Goal: Information Seeking & Learning: Find specific fact

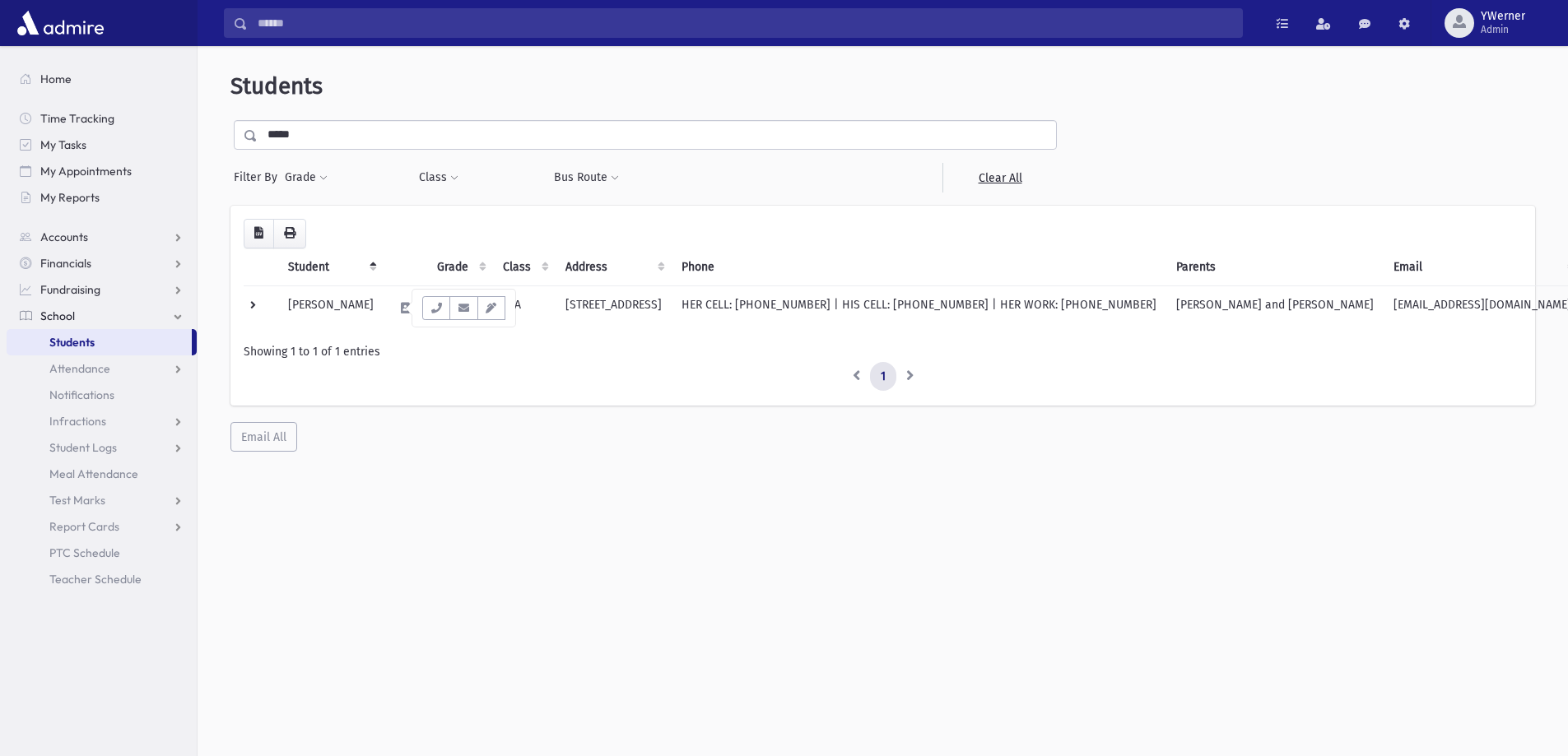
click at [42, 340] on link "Students" at bounding box center [99, 342] width 185 height 27
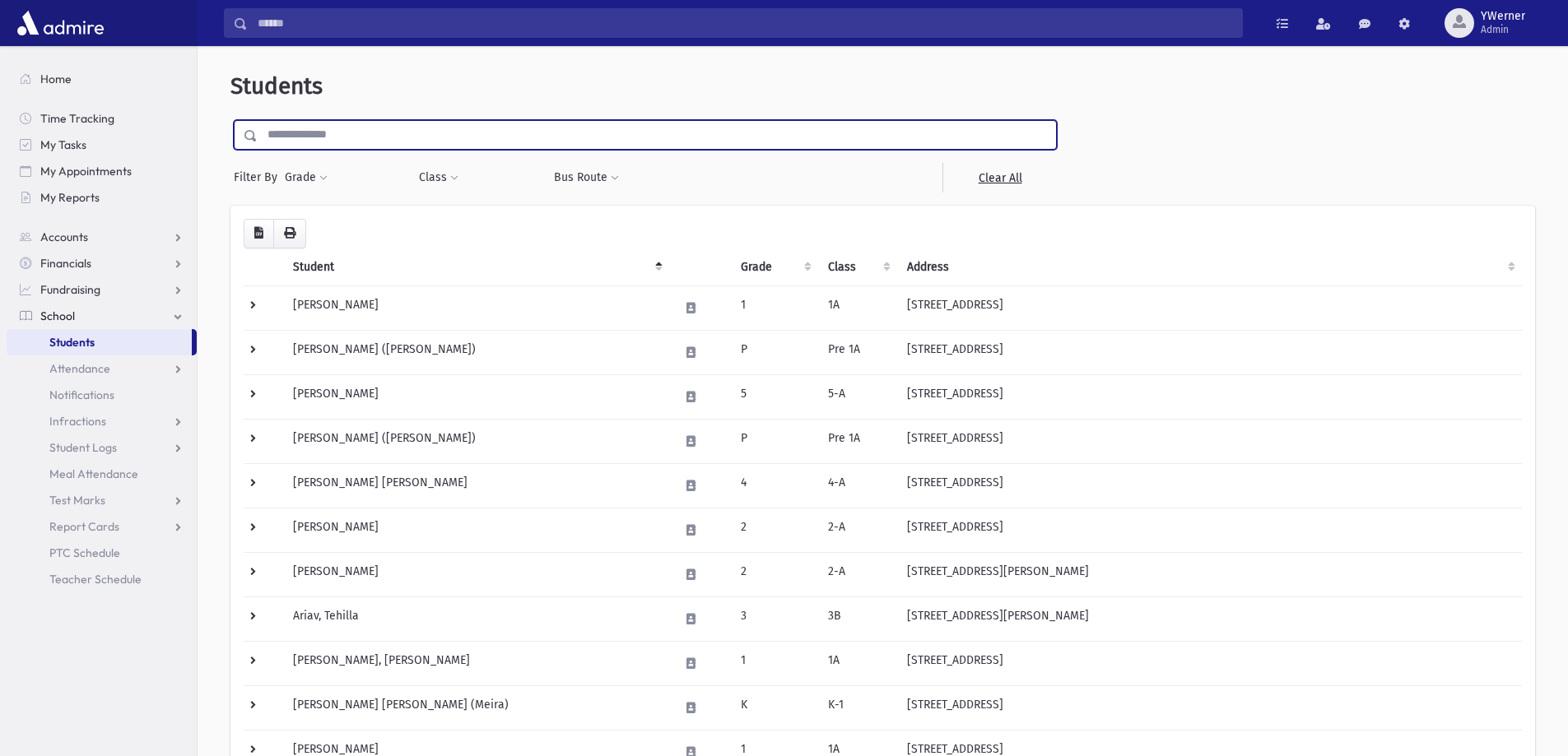
click at [342, 134] on input "text" at bounding box center [657, 134] width 798 height 29
type input "*****"
click at [230, 120] on input "submit" at bounding box center [253, 131] width 46 height 22
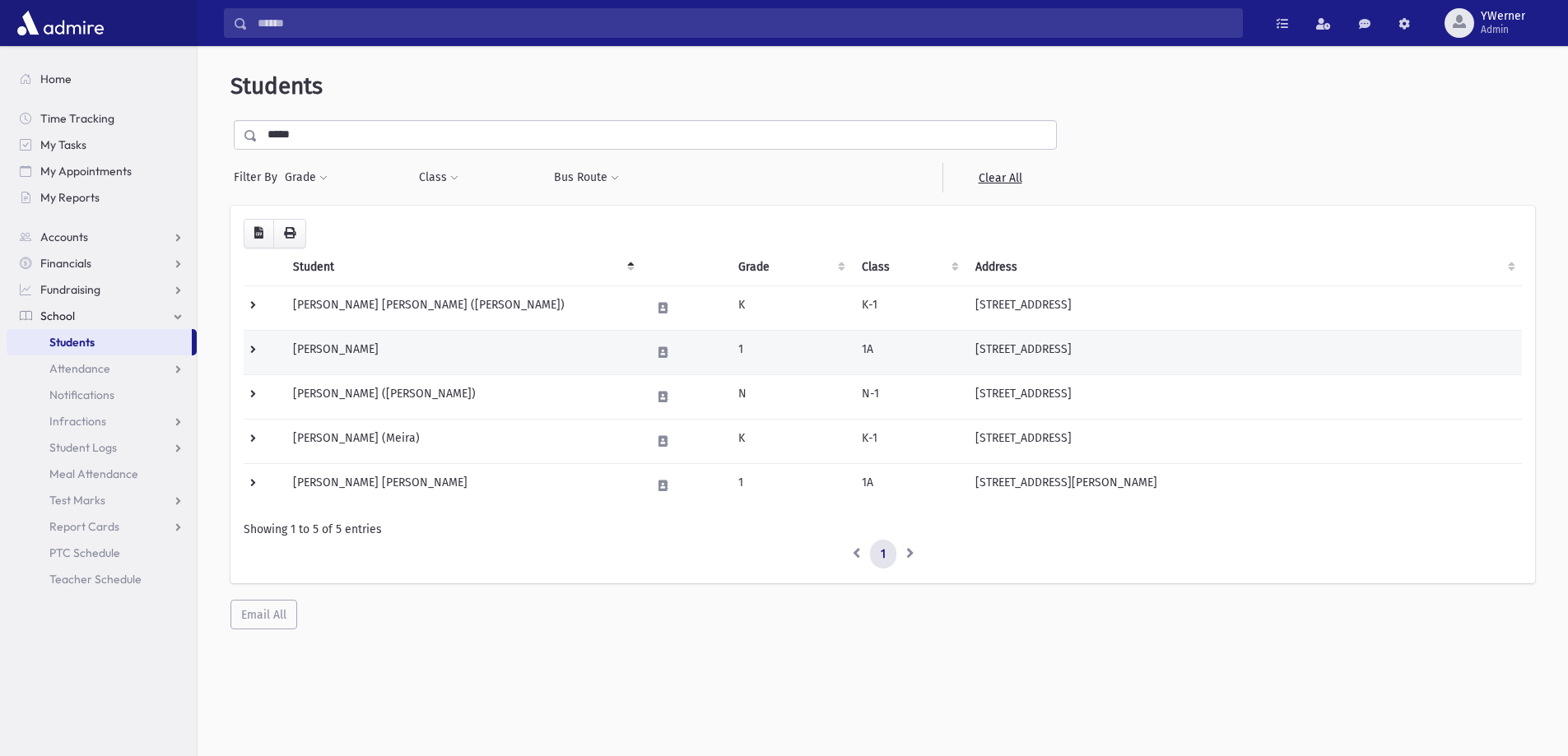
click at [348, 349] on td "Yaffe, Elisheva" at bounding box center [461, 352] width 358 height 44
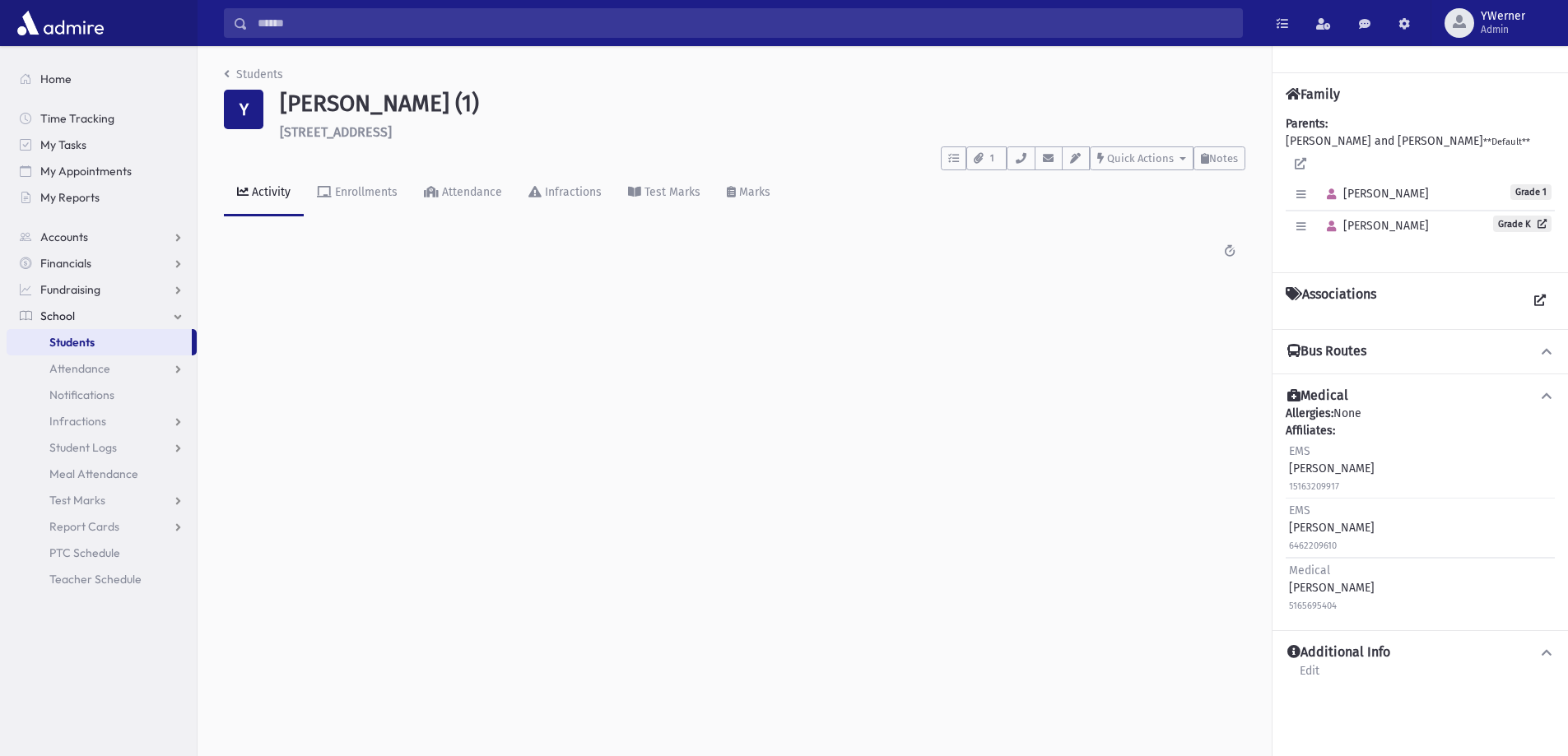
click at [220, 73] on div "Students Y Yaffe, Elisheva (1) 559 Albermarle Place Cedarhurst **** To Do's No …" at bounding box center [734, 172] width 1074 height 252
click at [258, 76] on link "Students" at bounding box center [253, 75] width 60 height 14
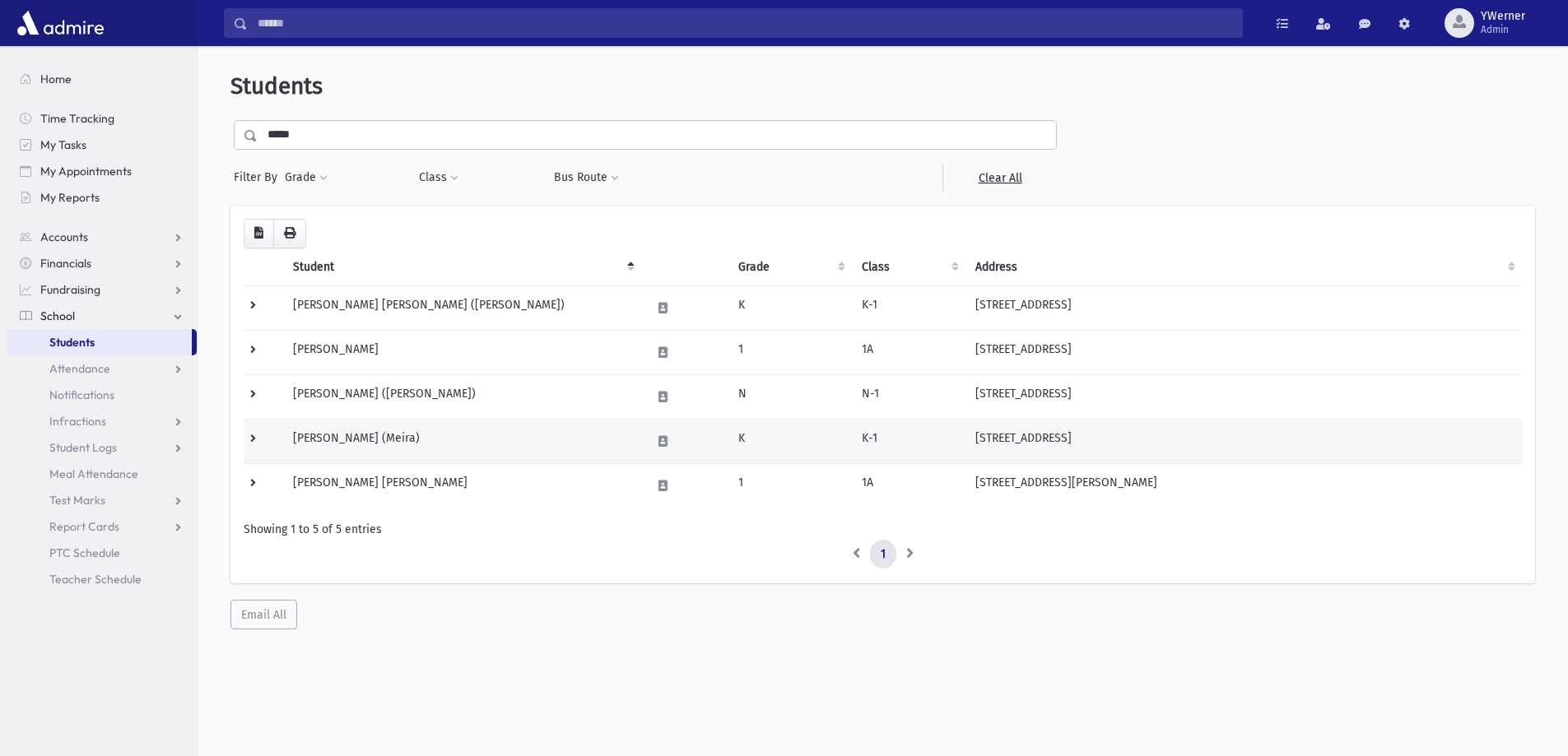
click at [394, 439] on td "[PERSON_NAME] (Meira)" at bounding box center [461, 441] width 358 height 44
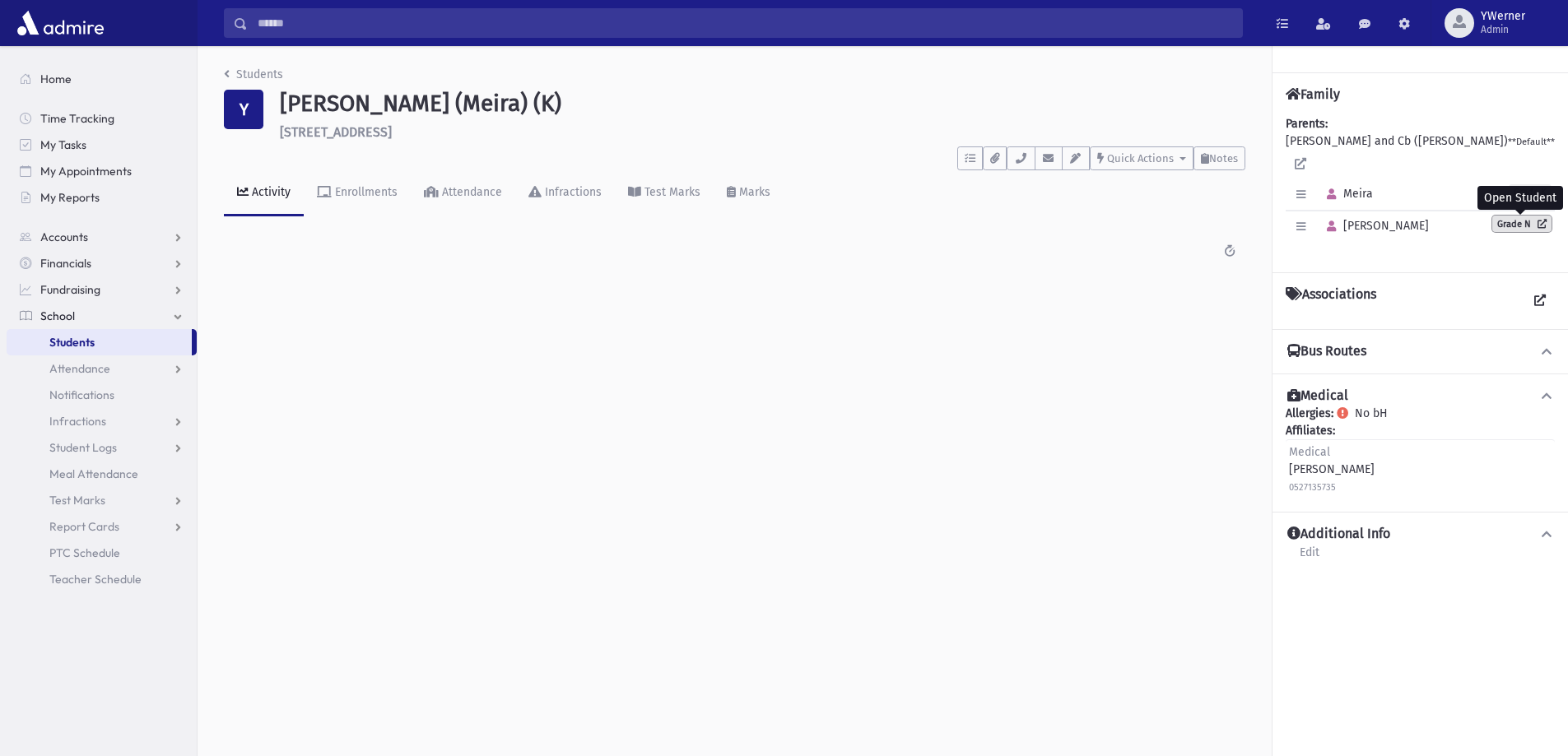
click at [1544, 221] on icon at bounding box center [1539, 223] width 16 height 9
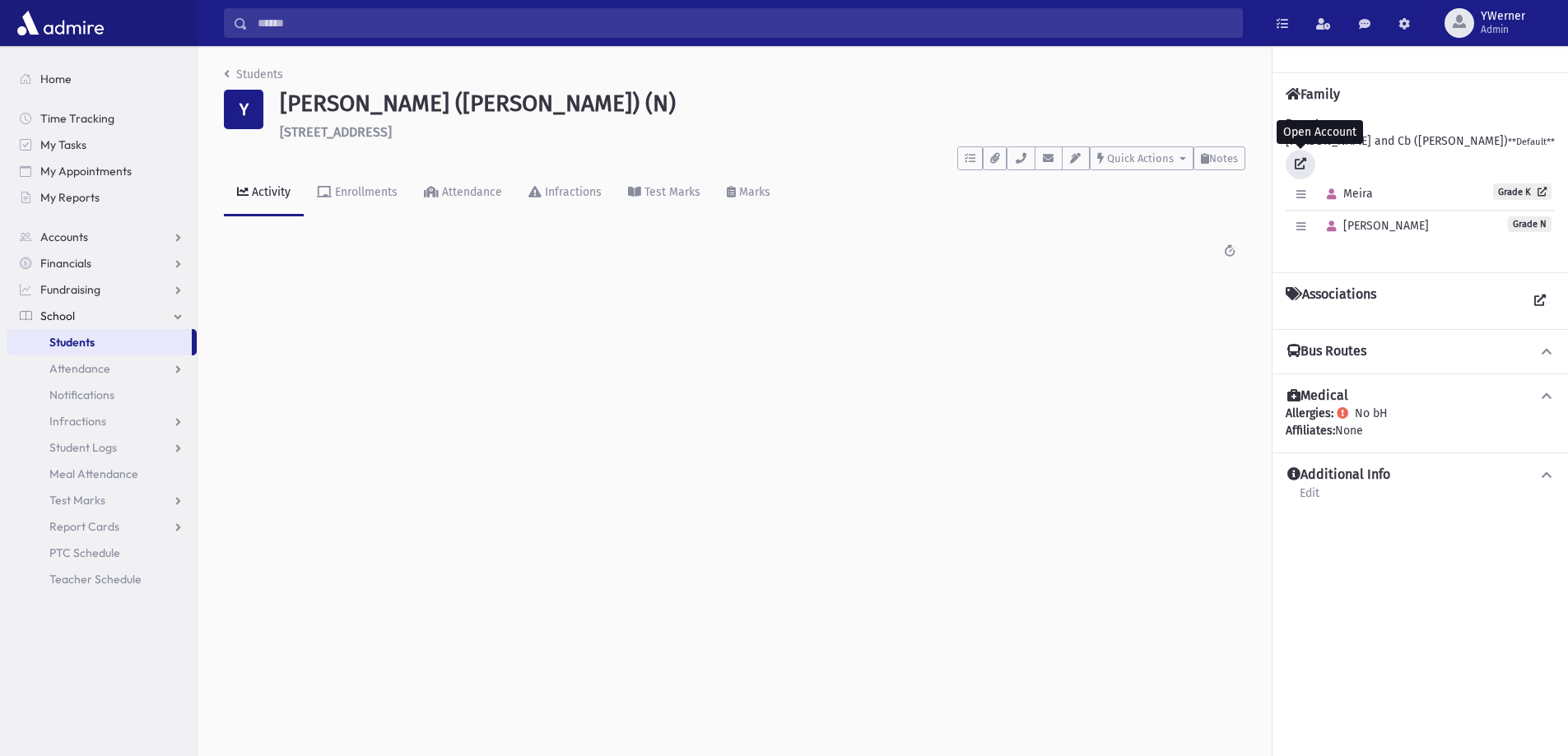
click at [1301, 159] on icon at bounding box center [1300, 163] width 12 height 12
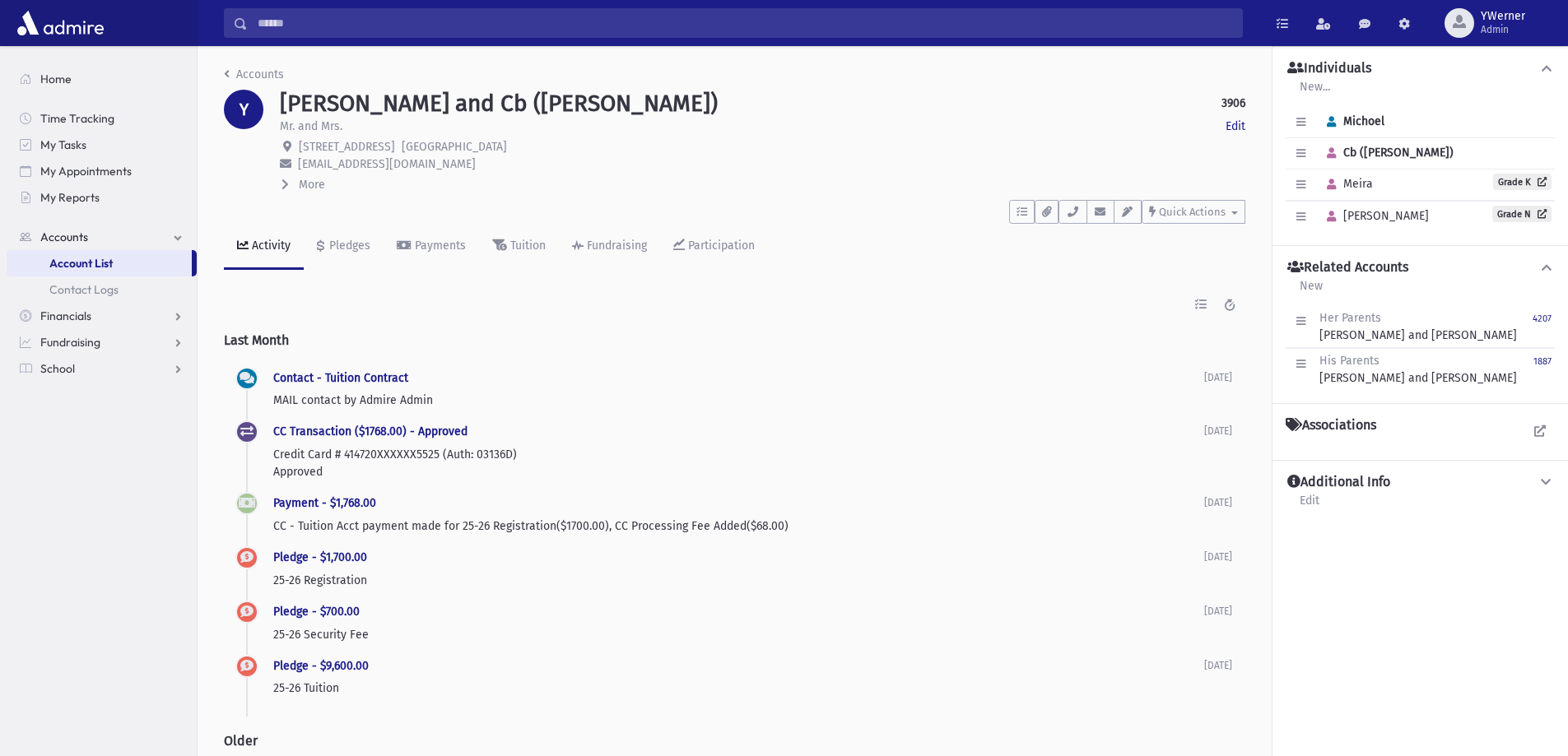
click at [311, 181] on span "More" at bounding box center [312, 185] width 27 height 14
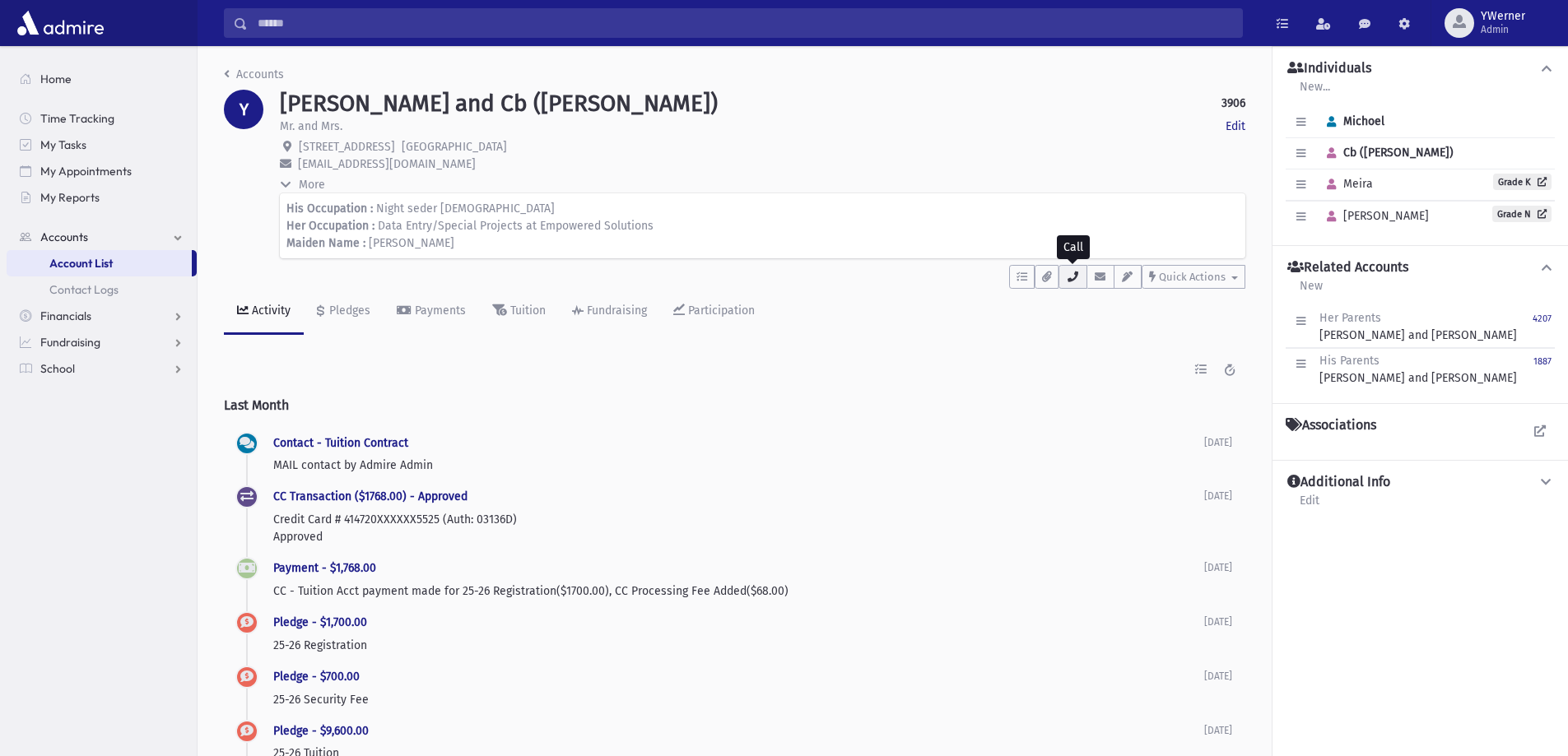
click at [1075, 283] on icon "button" at bounding box center [1072, 277] width 13 height 11
